Goal: Information Seeking & Learning: Learn about a topic

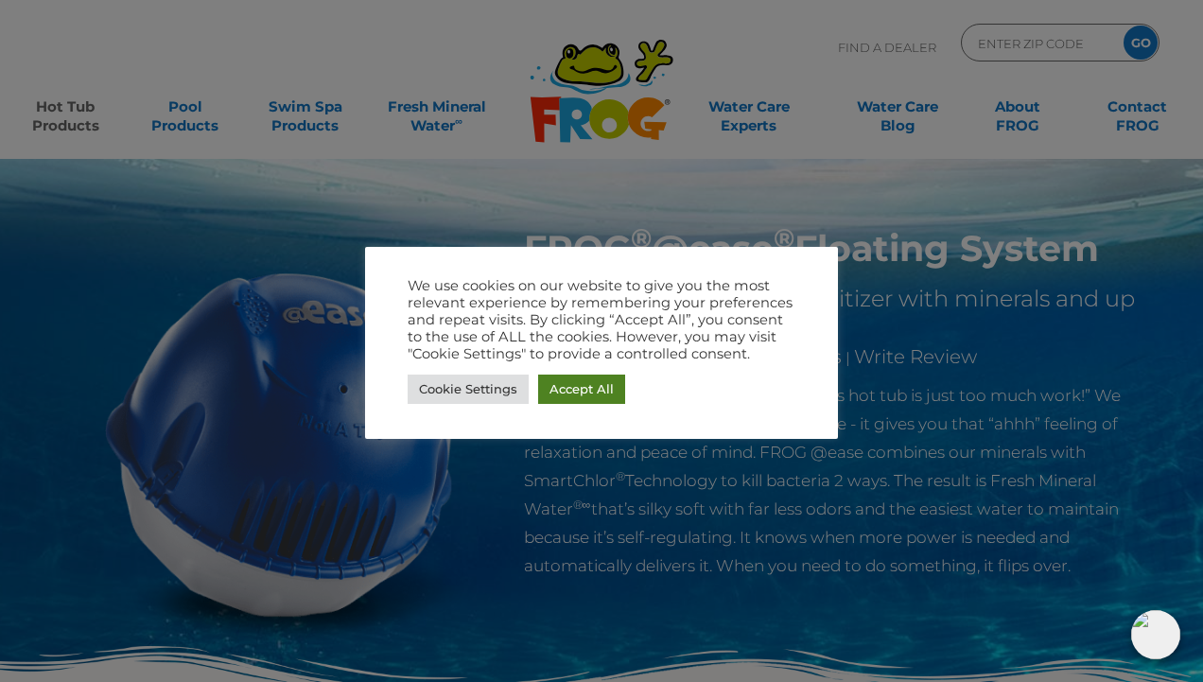
click at [596, 389] on link "Accept All" at bounding box center [581, 388] width 87 height 29
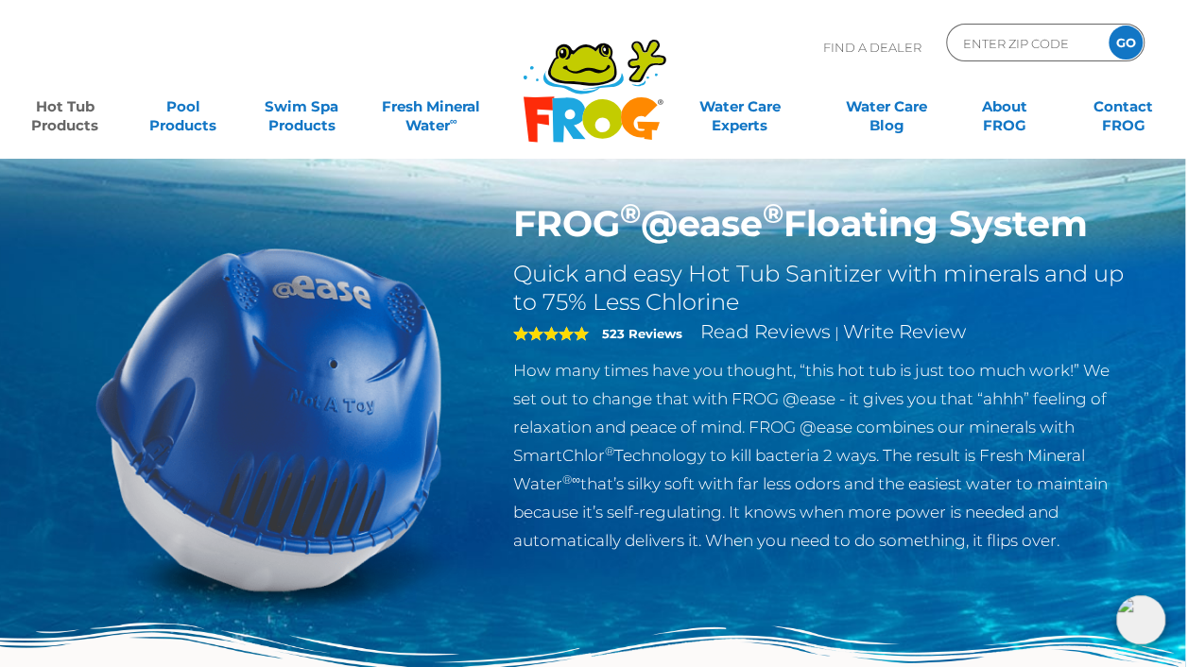
scroll to position [0, 3]
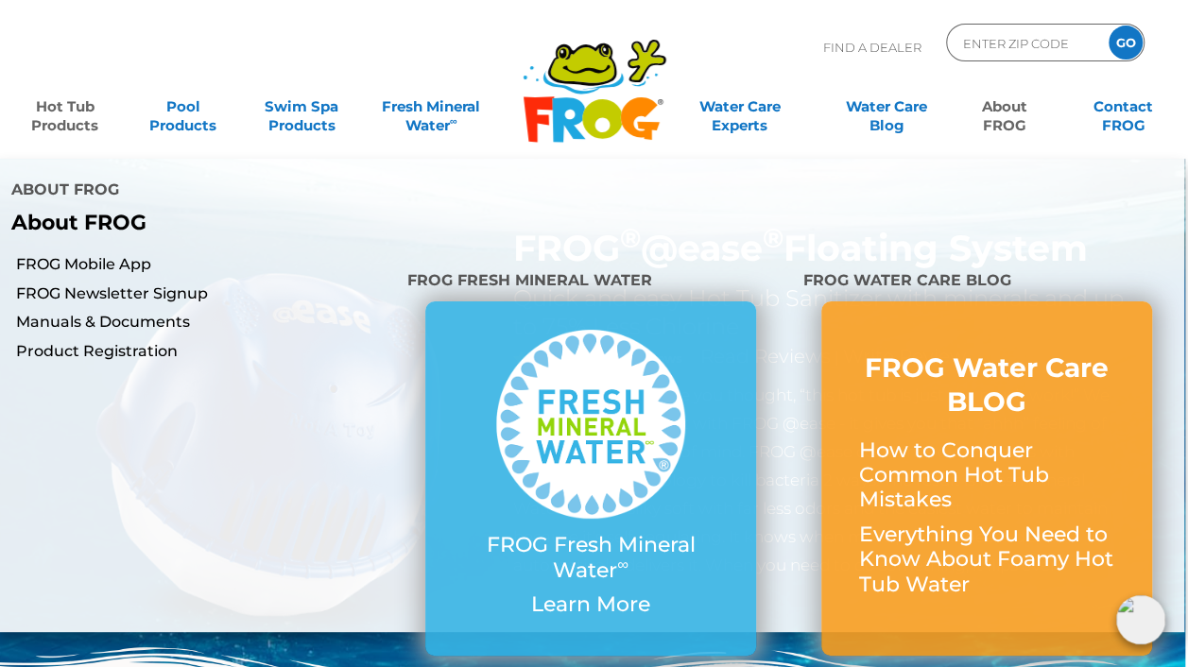
click at [998, 117] on link "About FROG" at bounding box center [1005, 107] width 92 height 38
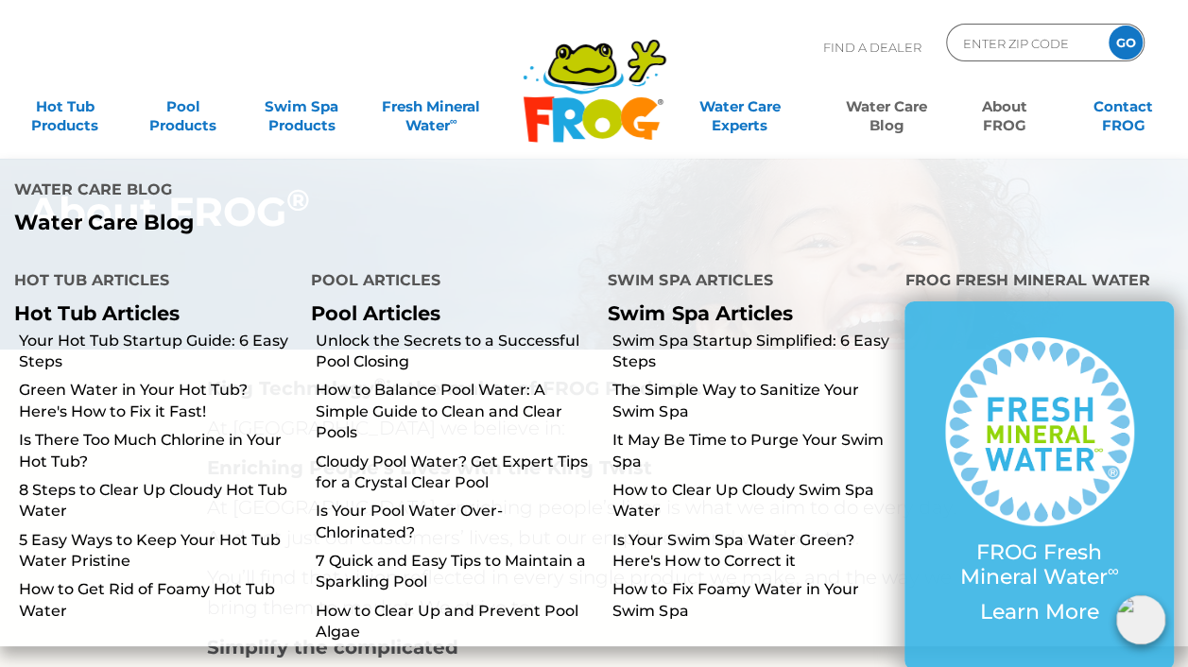
click at [866, 108] on link "Water Care Blog" at bounding box center [886, 107] width 92 height 38
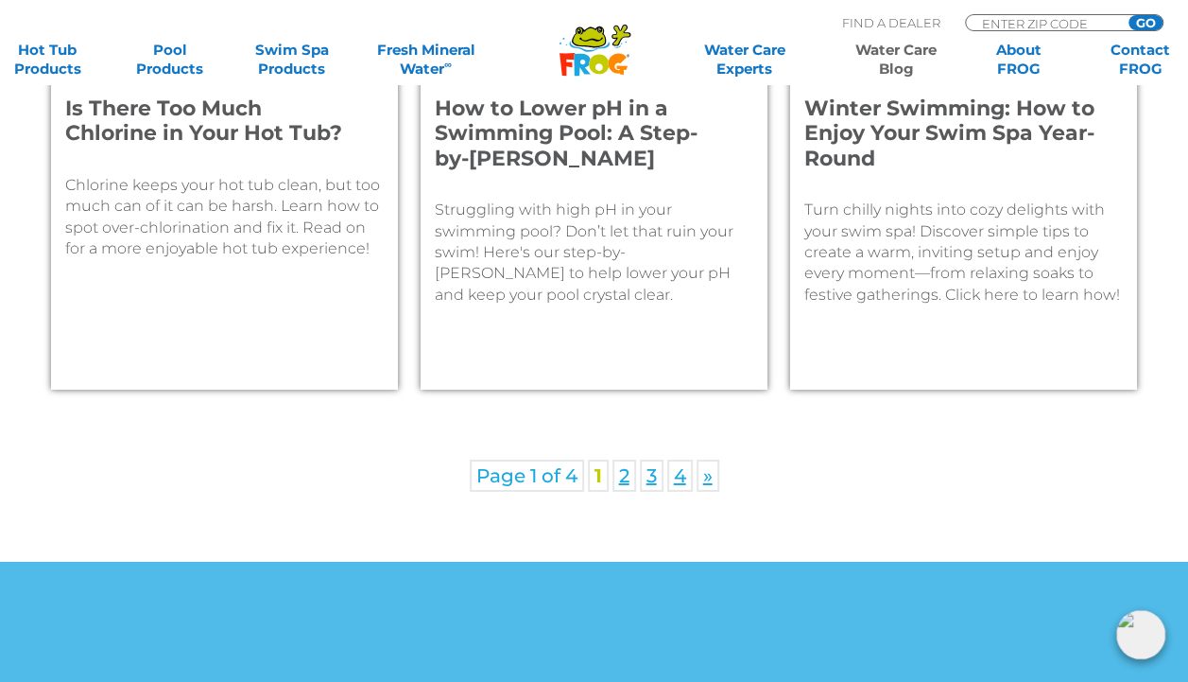
scroll to position [2850, 0]
